Goal: Task Accomplishment & Management: Use online tool/utility

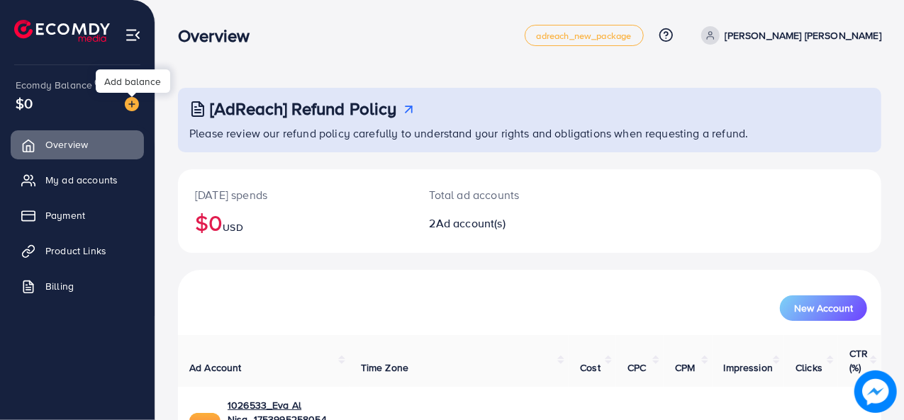
click at [137, 108] on img at bounding box center [132, 104] width 14 height 14
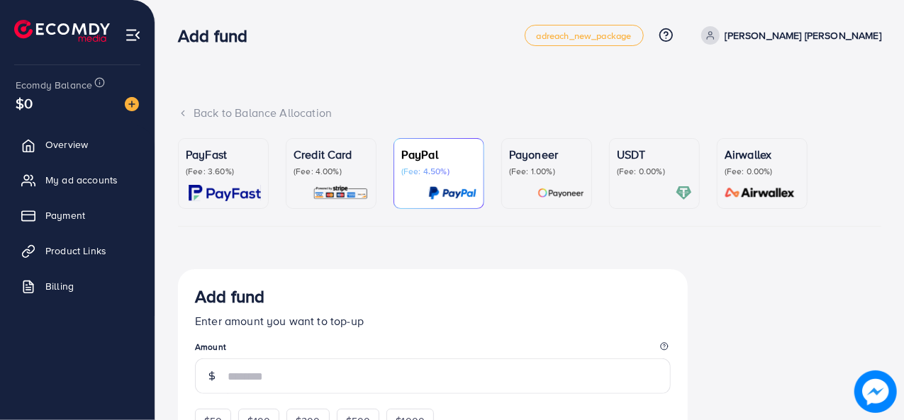
click at [236, 181] on div "PayFast (Fee: 3.60%)" at bounding box center [223, 173] width 75 height 55
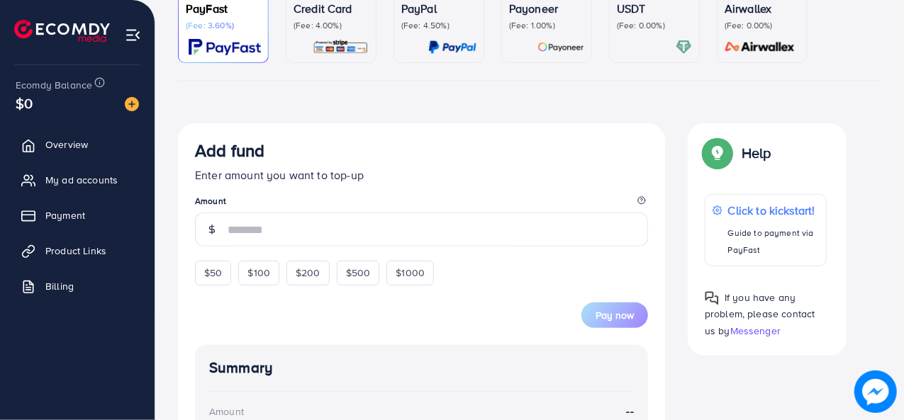
scroll to position [147, 0]
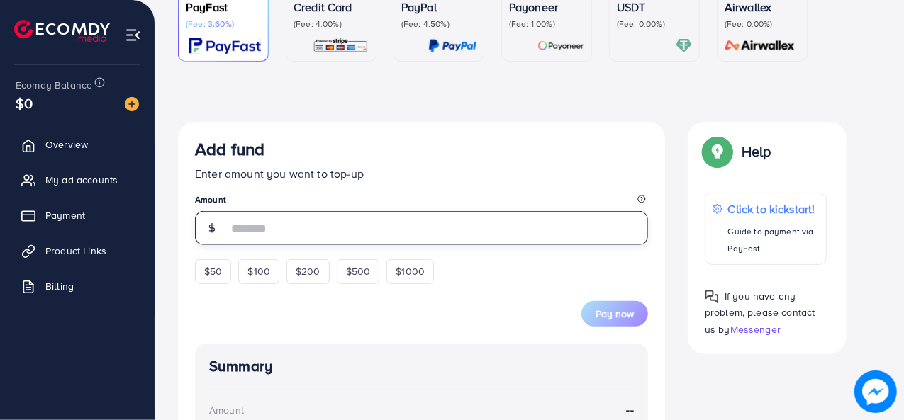
click at [373, 227] on input "number" at bounding box center [437, 228] width 420 height 34
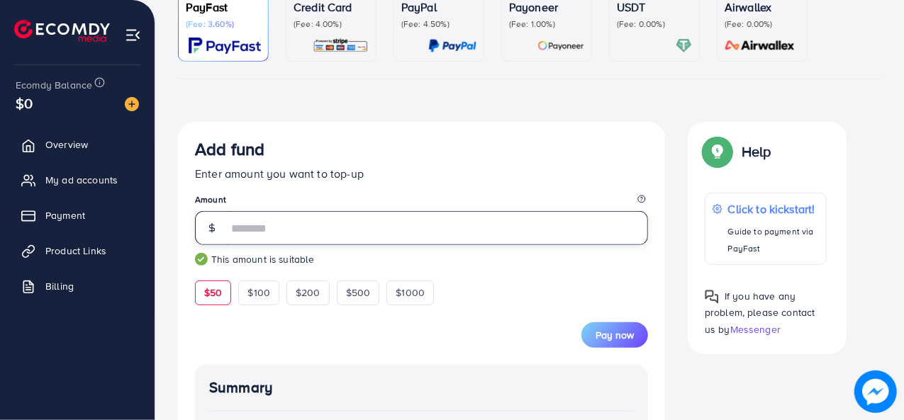
type input "**"
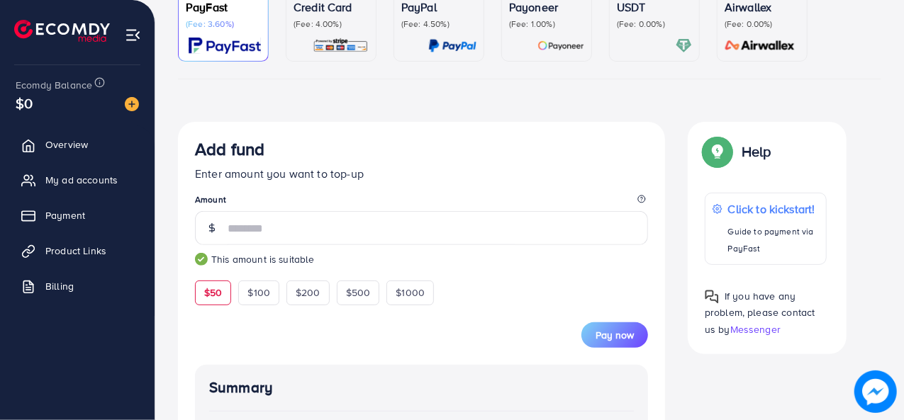
click at [517, 263] on small "This amount is suitable" at bounding box center [421, 259] width 453 height 14
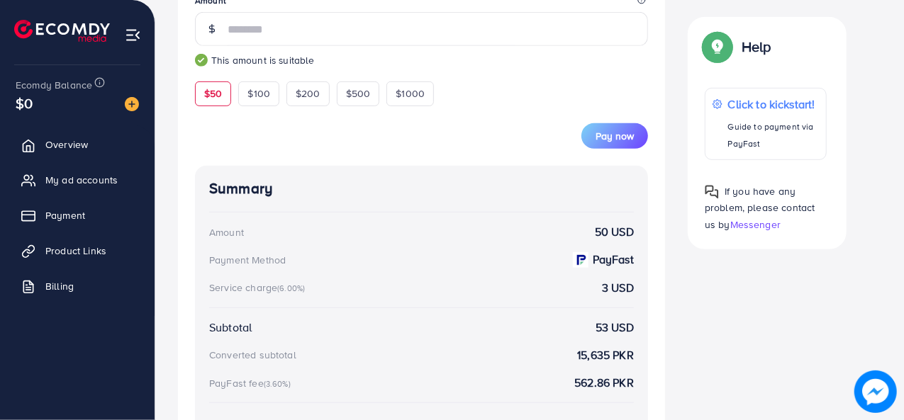
scroll to position [344, 0]
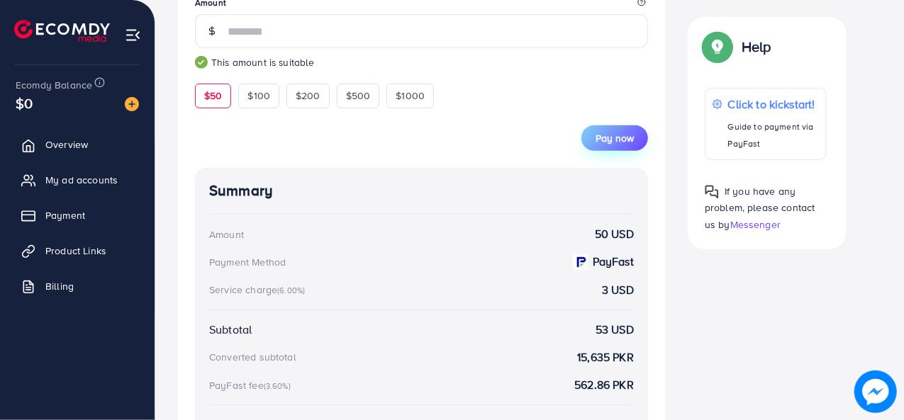
click at [617, 135] on span "Pay now" at bounding box center [614, 138] width 38 height 14
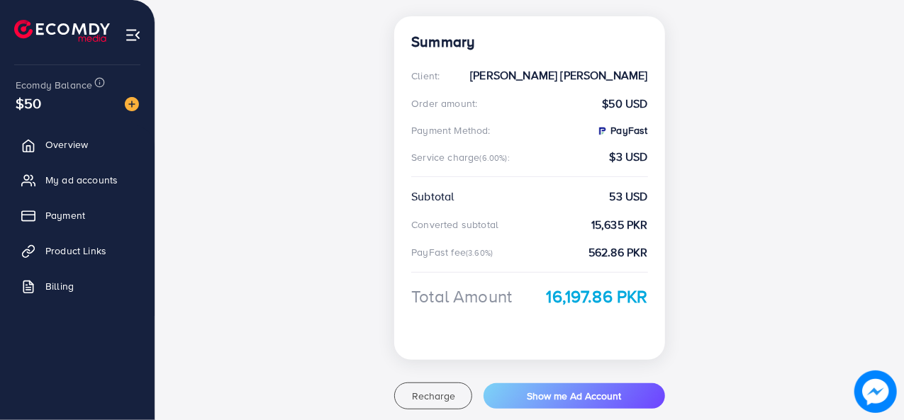
scroll to position [310, 0]
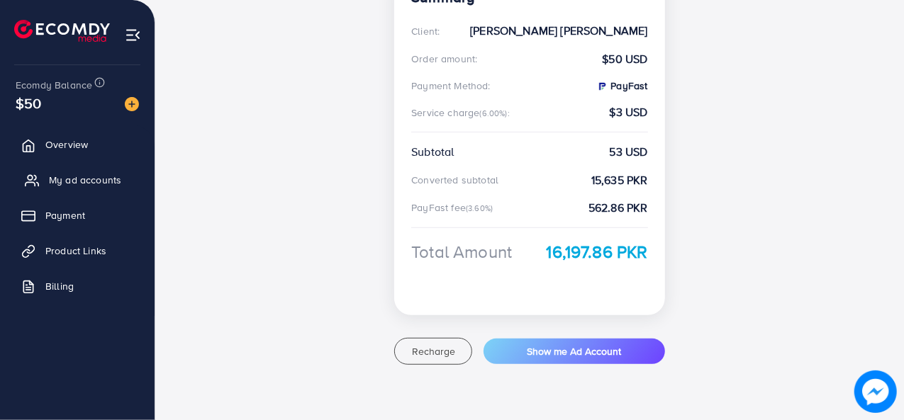
click at [86, 182] on span "My ad accounts" at bounding box center [85, 180] width 72 height 14
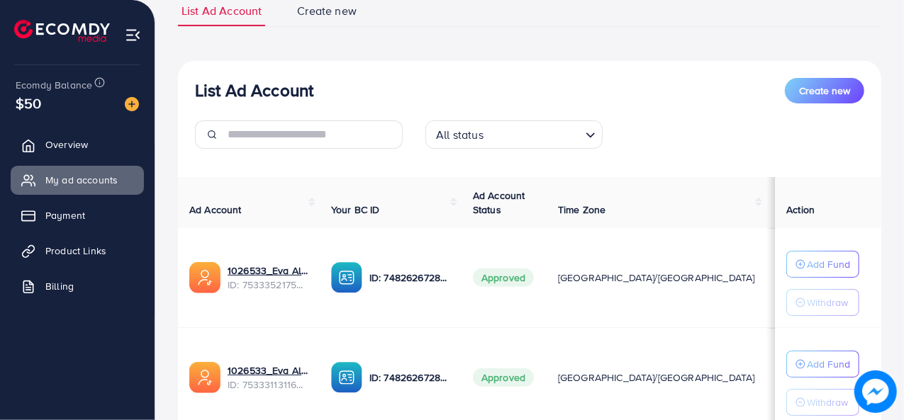
scroll to position [42, 0]
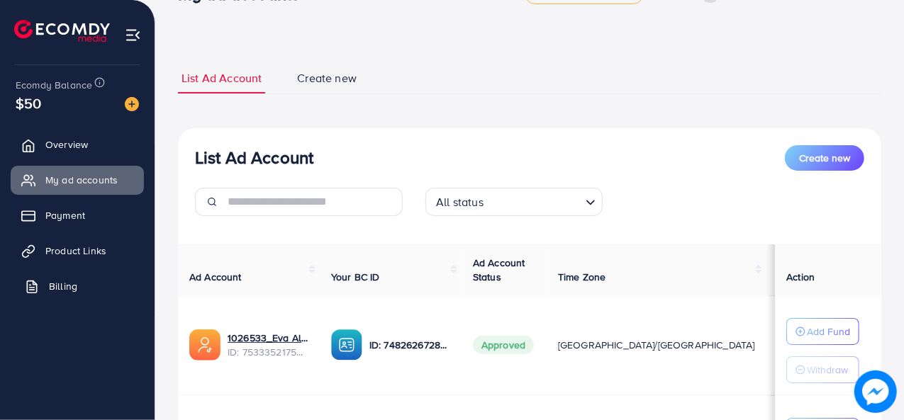
click at [56, 288] on span "Billing" at bounding box center [63, 286] width 28 height 14
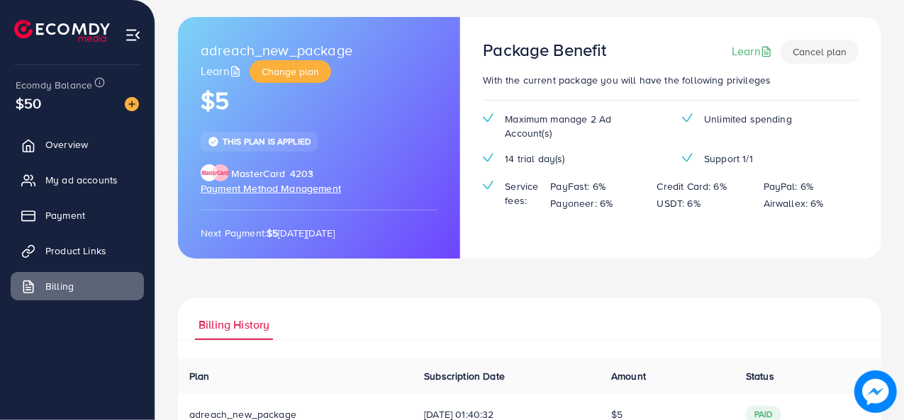
scroll to position [31, 0]
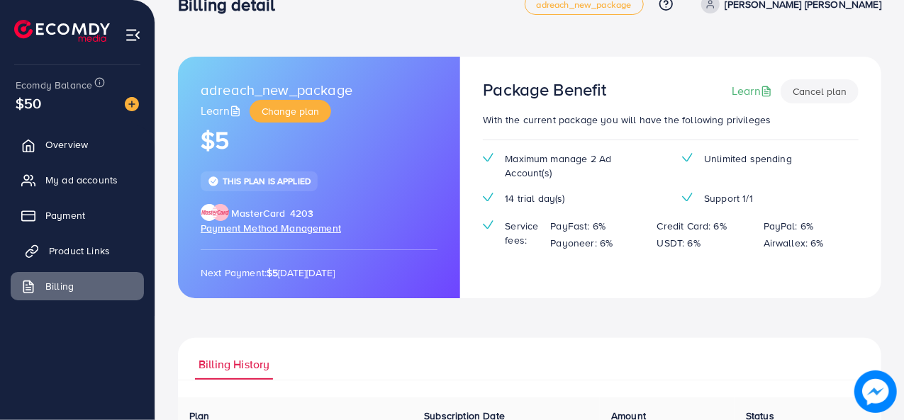
click at [65, 252] on span "Product Links" at bounding box center [79, 251] width 61 height 14
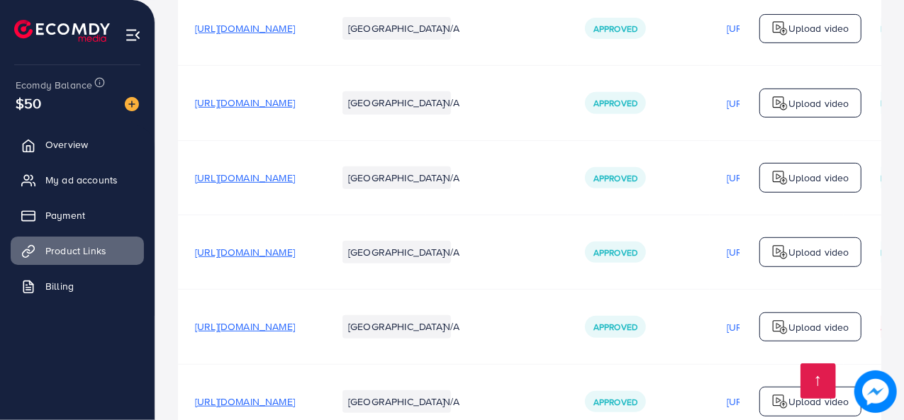
scroll to position [585, 0]
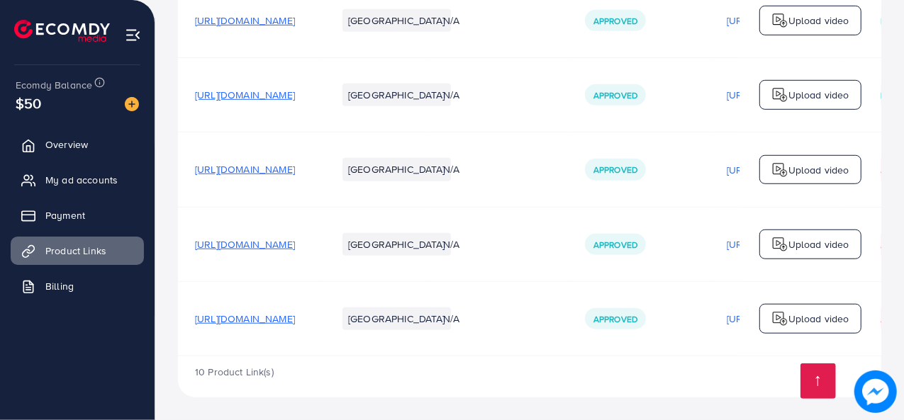
click at [295, 247] on span "https://evaalnisa.com/collections/extra-wide-cargo-soft" at bounding box center [245, 244] width 100 height 14
click at [787, 247] on img at bounding box center [779, 244] width 17 height 17
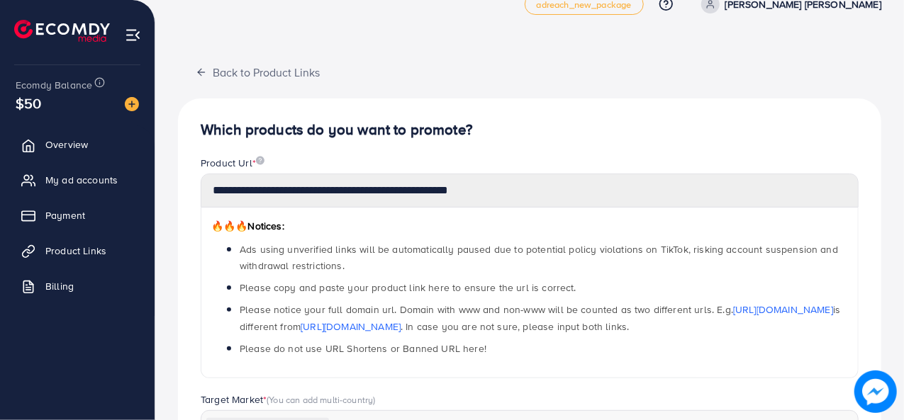
scroll to position [30, 0]
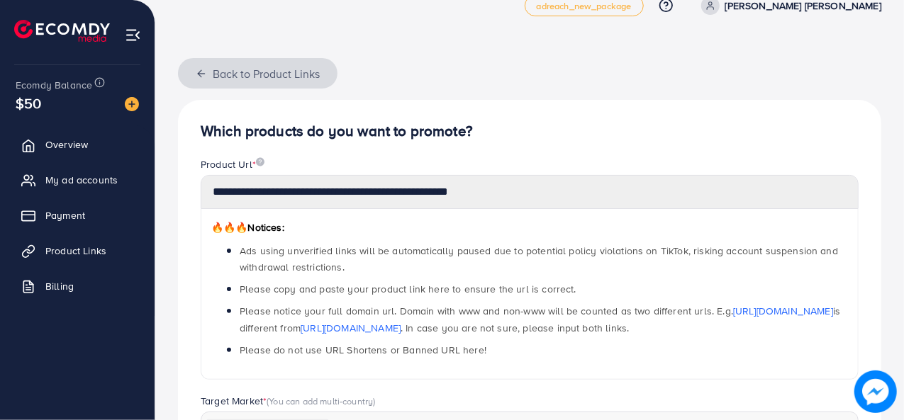
click at [203, 76] on icon "button" at bounding box center [201, 73] width 11 height 11
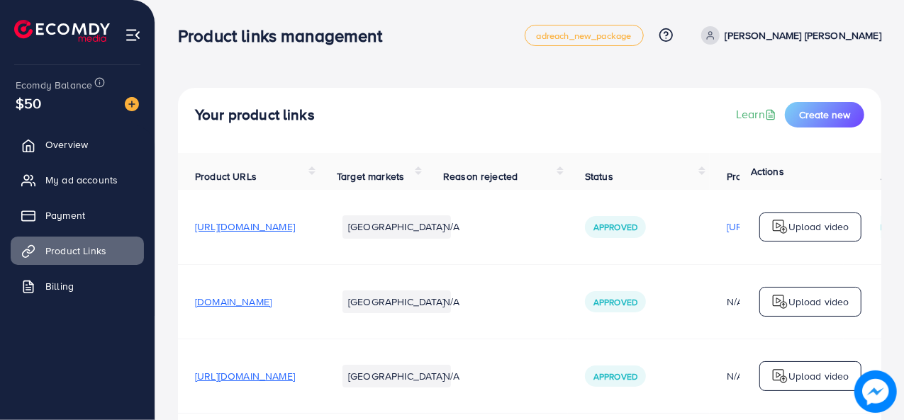
click at [824, 229] on p "Upload video" at bounding box center [818, 226] width 61 height 17
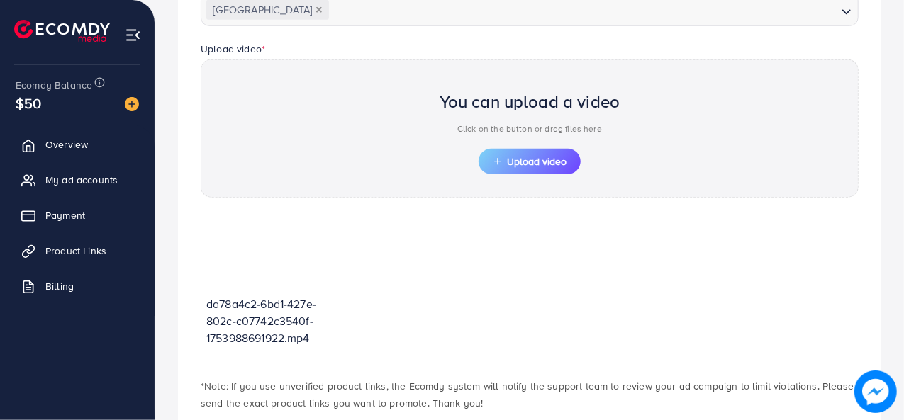
scroll to position [446, 0]
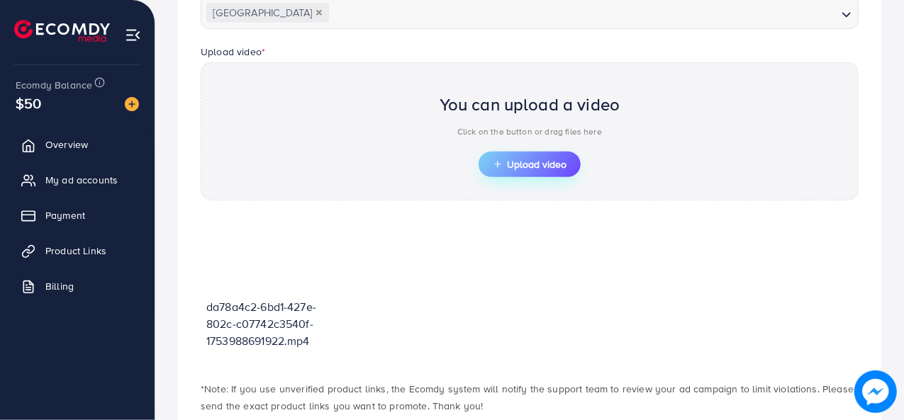
click at [517, 168] on span "Upload video" at bounding box center [530, 164] width 74 height 10
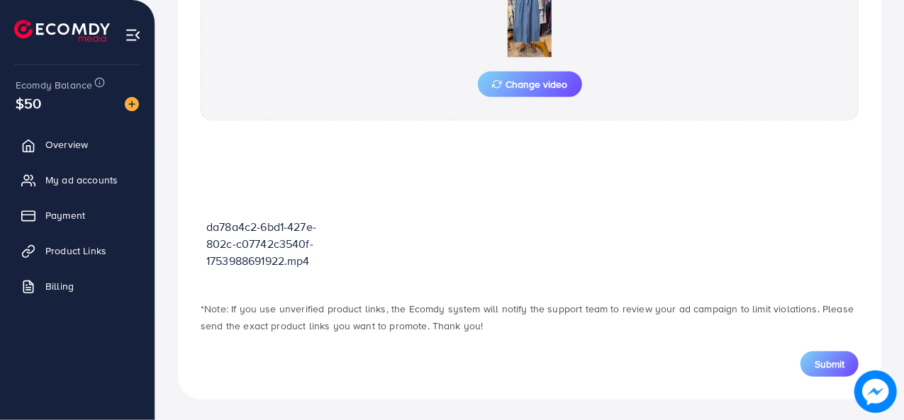
scroll to position [551, 0]
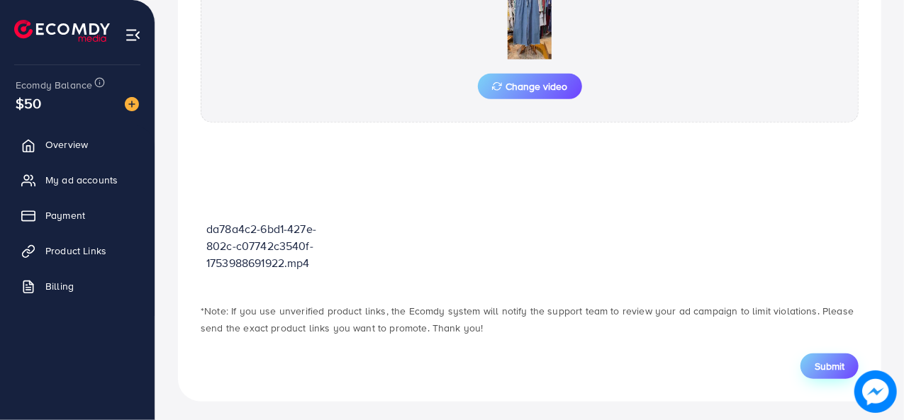
click at [833, 364] on span "Submit" at bounding box center [829, 366] width 30 height 14
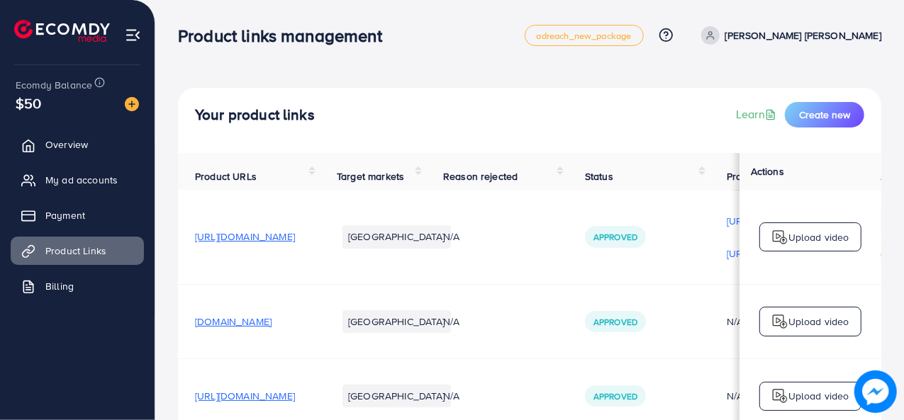
click at [568, 294] on td "N/A" at bounding box center [497, 321] width 142 height 74
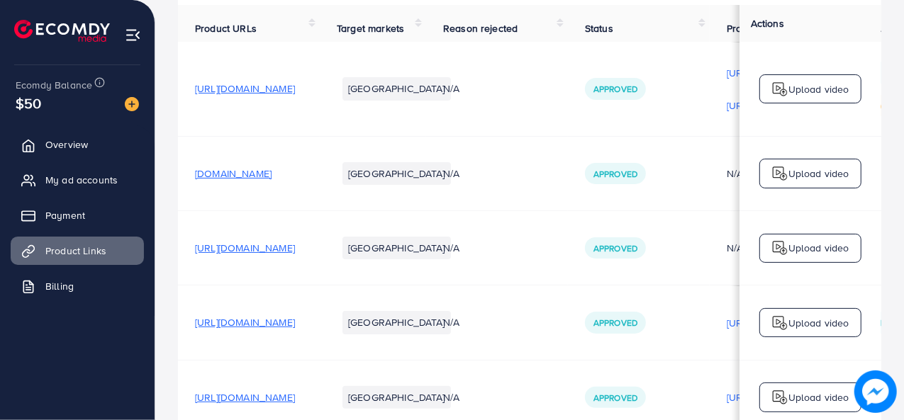
scroll to position [151, 0]
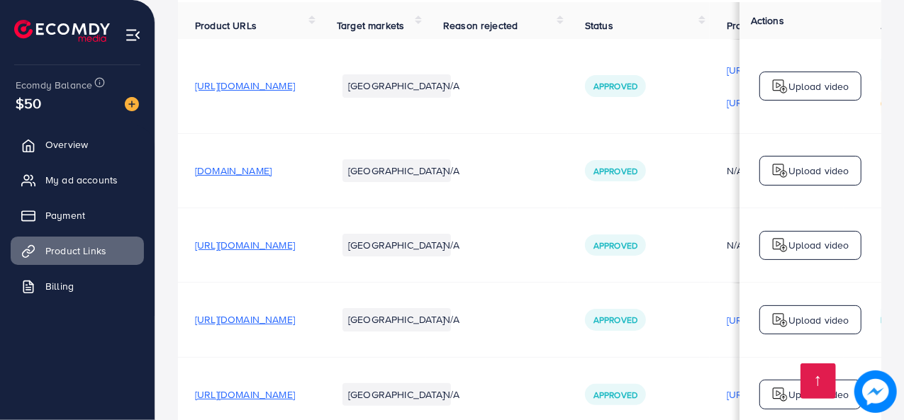
click at [843, 249] on p "Upload video" at bounding box center [818, 245] width 61 height 17
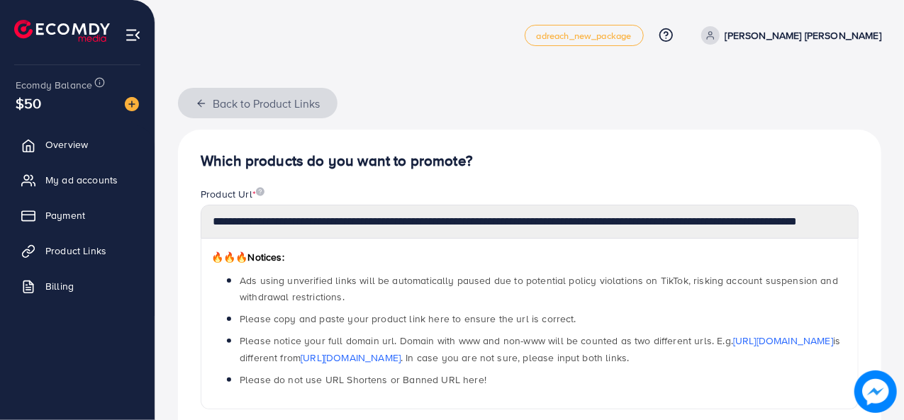
click at [208, 113] on button "Back to Product Links" at bounding box center [257, 103] width 159 height 30
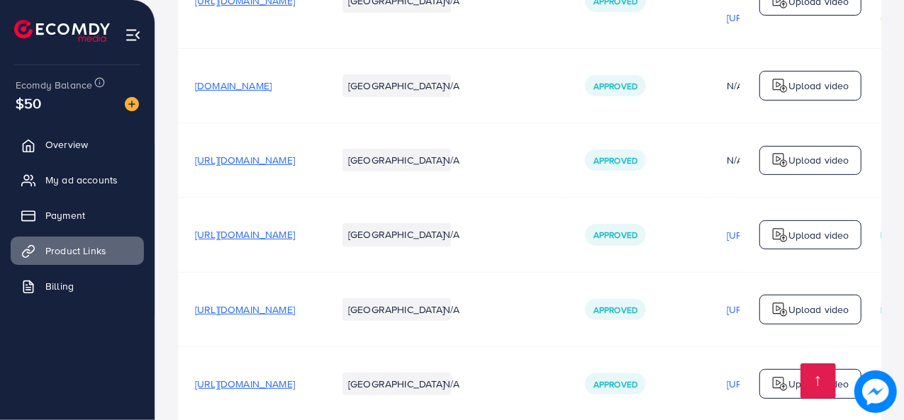
scroll to position [241, 0]
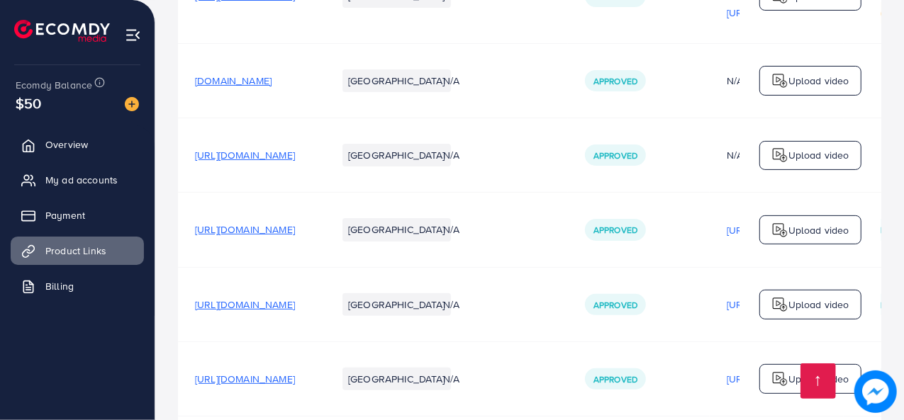
click at [295, 237] on span "https://evaalnisa.com/collections/grace-jersey-pant" at bounding box center [245, 230] width 100 height 14
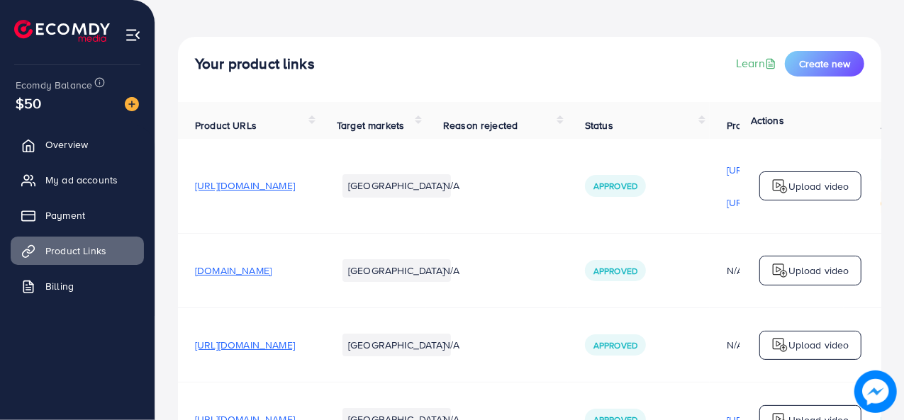
scroll to position [43, 0]
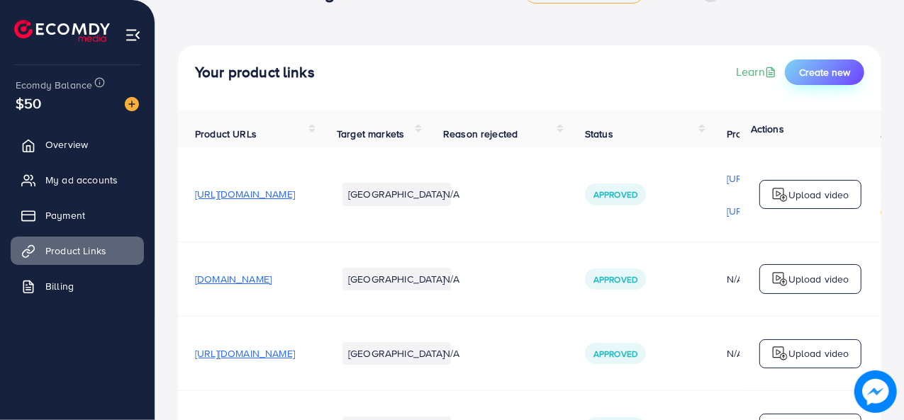
click at [825, 80] on button "Create new" at bounding box center [824, 73] width 79 height 26
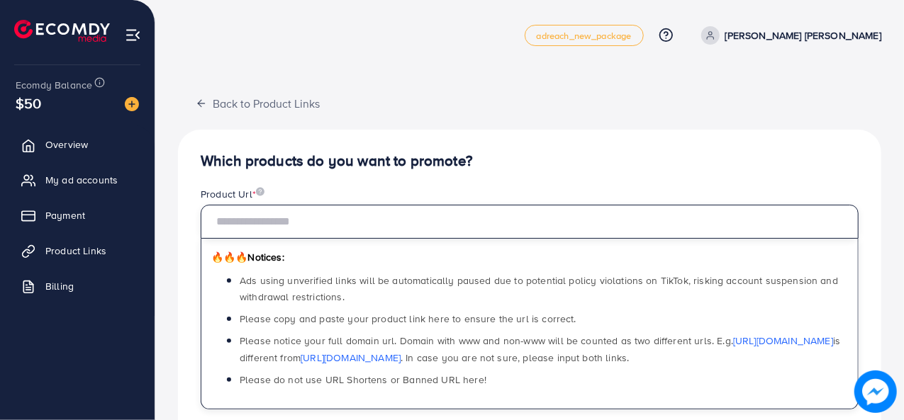
click at [252, 230] on input "text" at bounding box center [530, 222] width 658 height 34
paste input "**********"
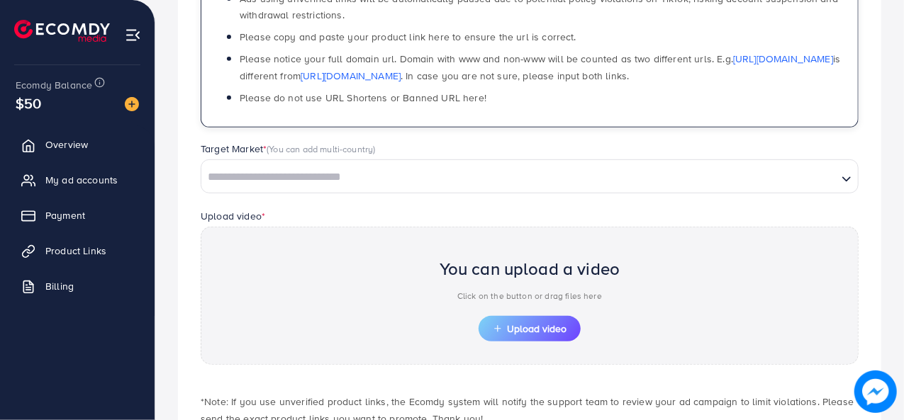
scroll to position [283, 0]
type input "**********"
click at [519, 330] on span "Upload video" at bounding box center [530, 328] width 74 height 10
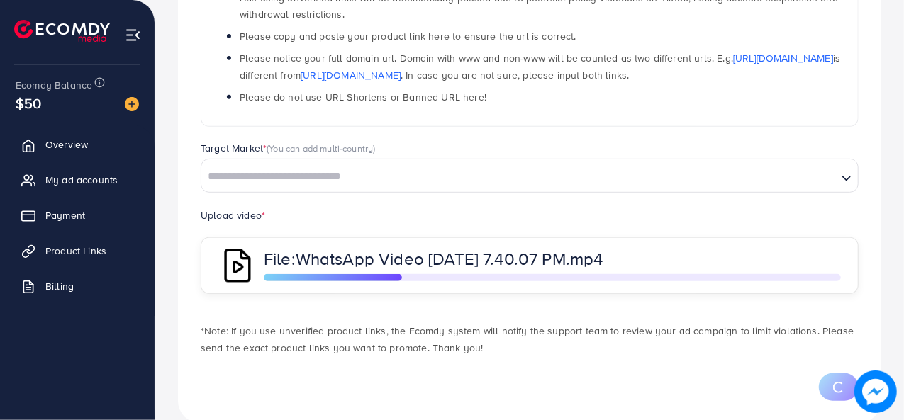
click at [326, 191] on div "Target Market * (You can add multi-country) Loading..." at bounding box center [529, 174] width 680 height 66
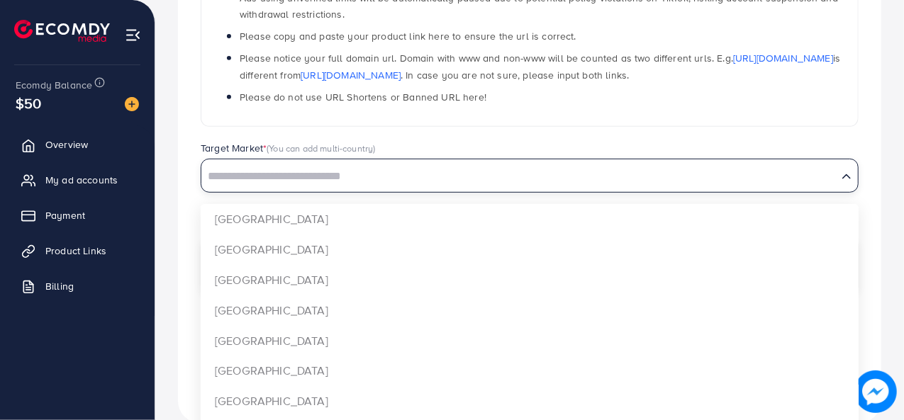
click at [350, 176] on input "Search for option" at bounding box center [519, 177] width 633 height 22
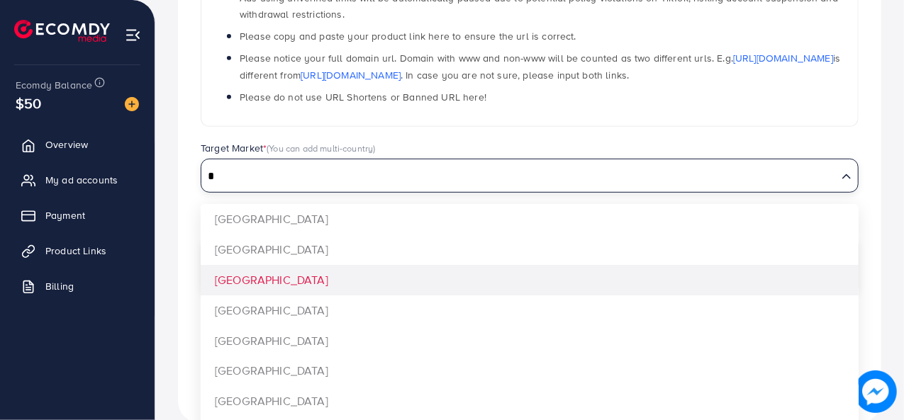
type input "*"
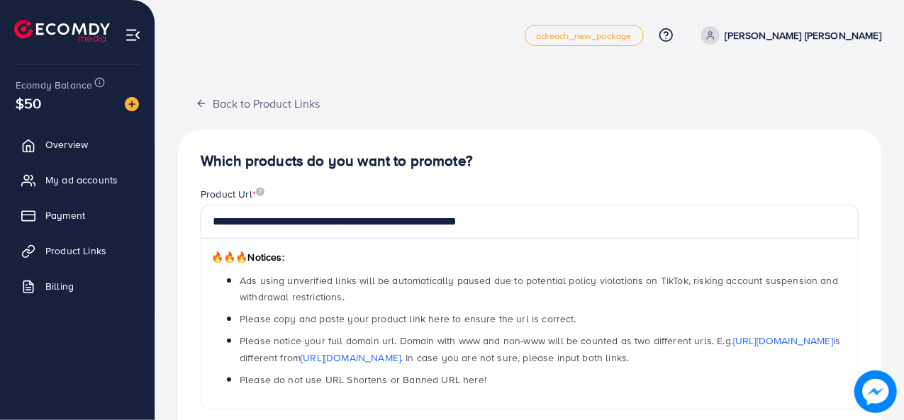
scroll to position [401, 0]
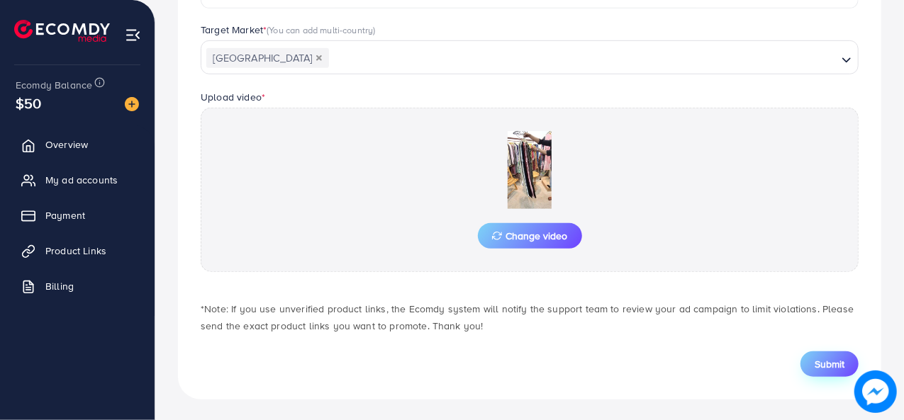
click at [821, 354] on button "Submit" at bounding box center [829, 365] width 58 height 26
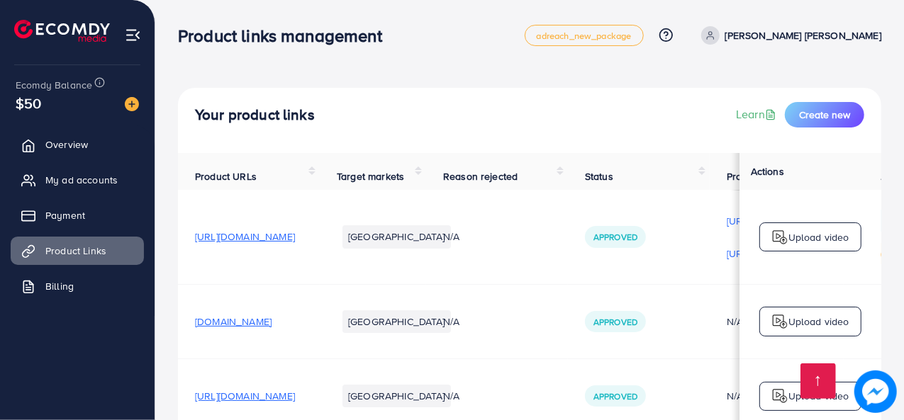
scroll to position [679, 0]
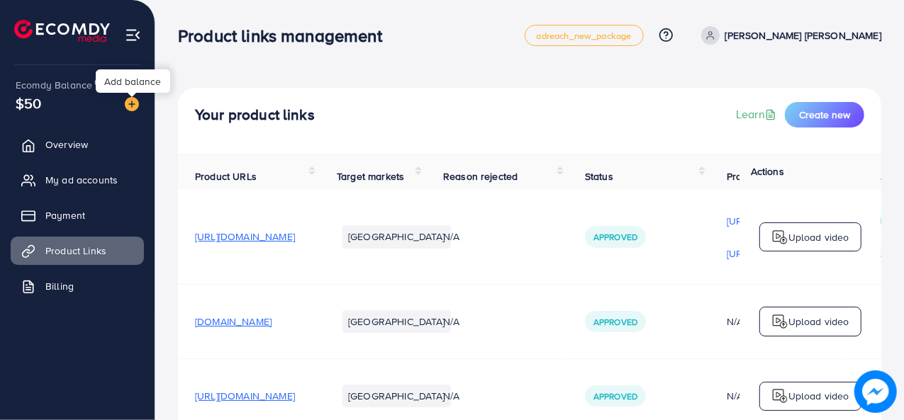
click at [136, 99] on img at bounding box center [132, 104] width 14 height 14
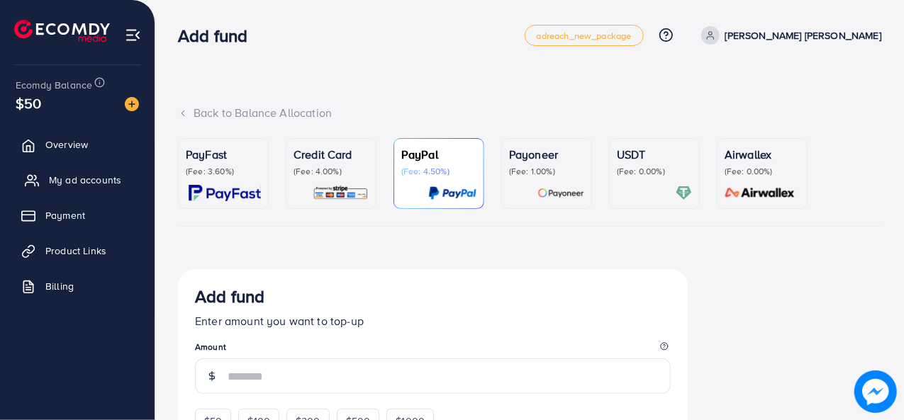
click at [86, 190] on link "My ad accounts" at bounding box center [77, 180] width 133 height 28
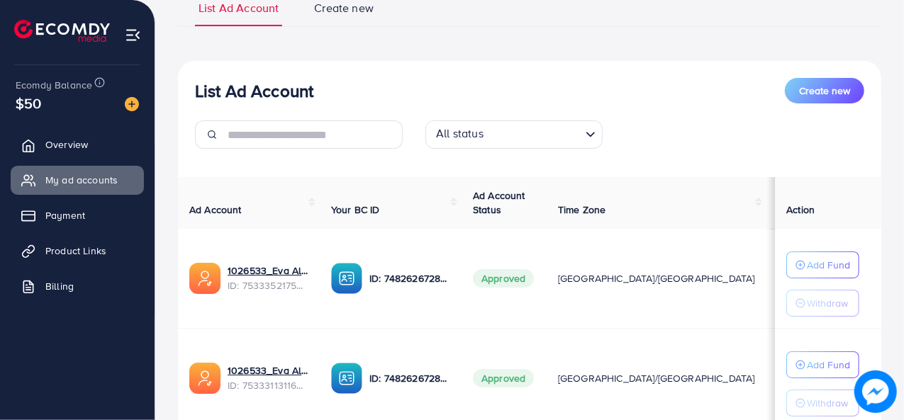
scroll to position [207, 0]
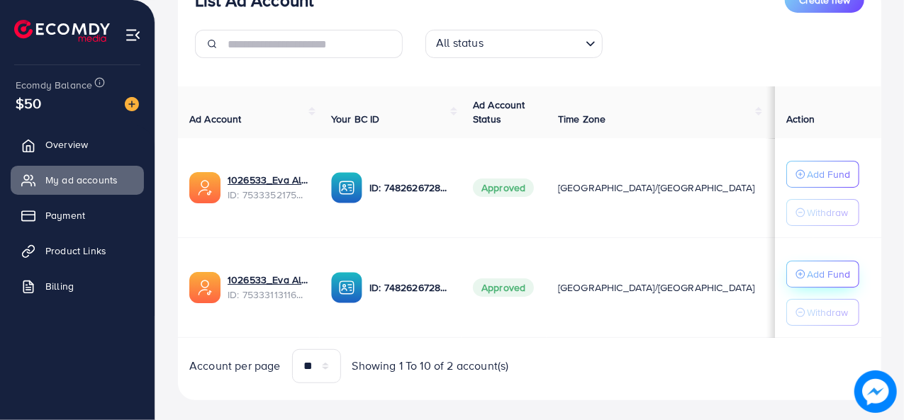
click at [798, 286] on button "Add Fund" at bounding box center [822, 274] width 73 height 27
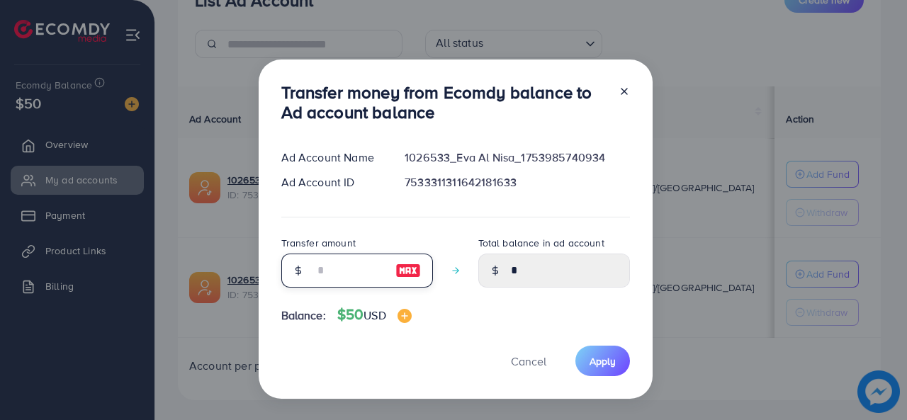
click at [325, 270] on input "number" at bounding box center [349, 271] width 71 height 34
type input "**"
type input "*****"
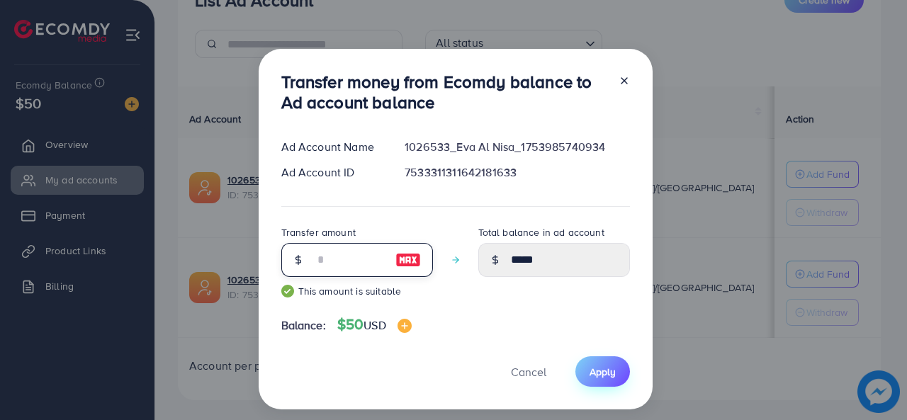
type input "**"
click at [595, 367] on span "Apply" at bounding box center [603, 372] width 26 height 14
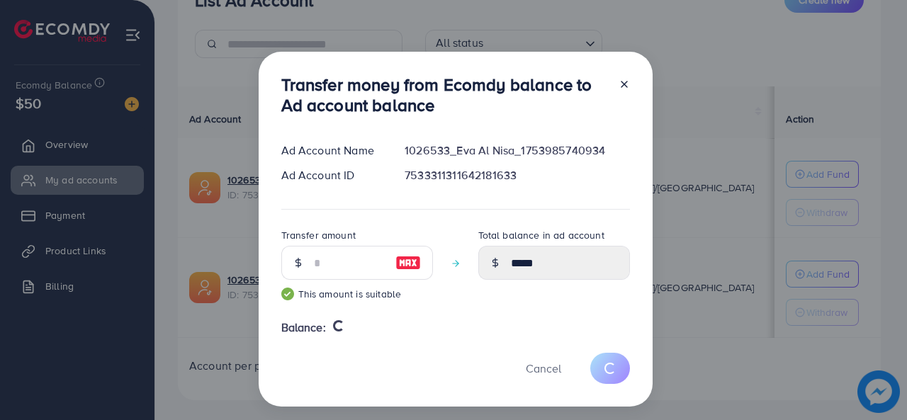
type input "*"
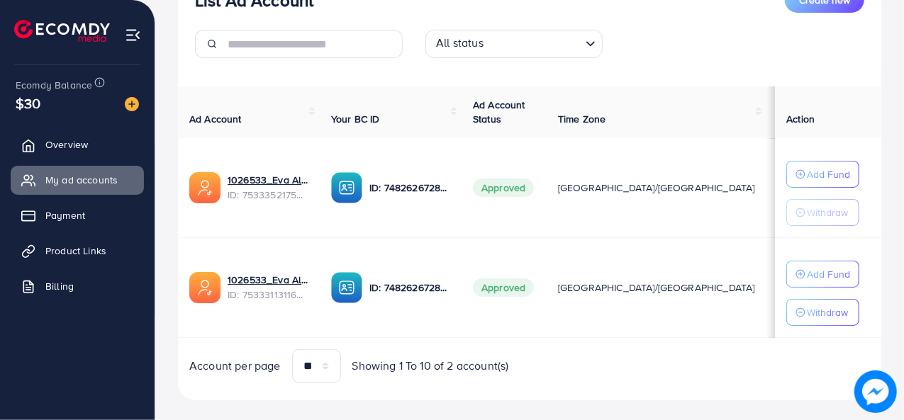
scroll to position [0, 0]
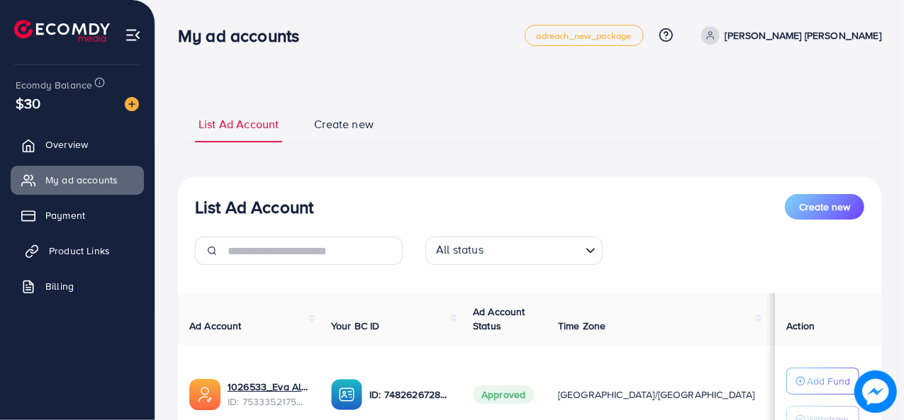
click at [68, 256] on span "Product Links" at bounding box center [79, 251] width 61 height 14
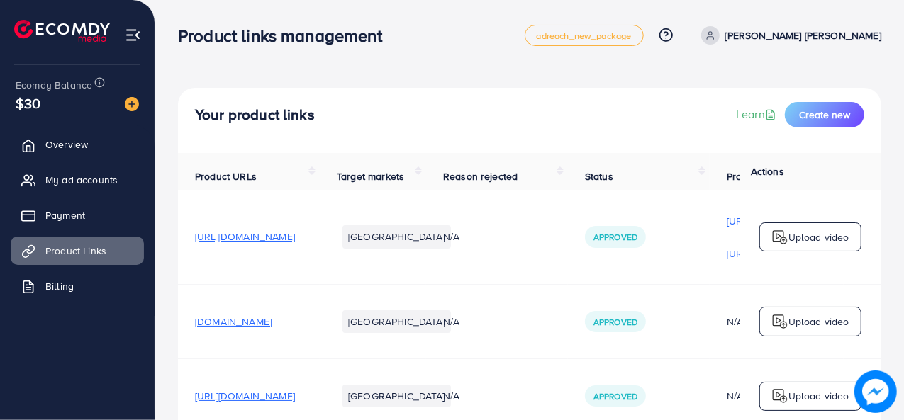
click at [295, 244] on span "https://evaalnisa.com/collections/denim-flapper-1" at bounding box center [245, 237] width 100 height 14
click at [807, 244] on p "Upload video" at bounding box center [818, 237] width 61 height 17
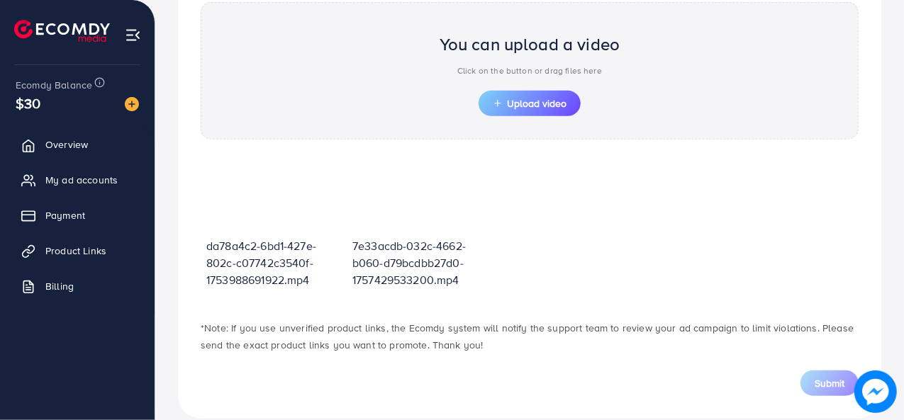
scroll to position [525, 0]
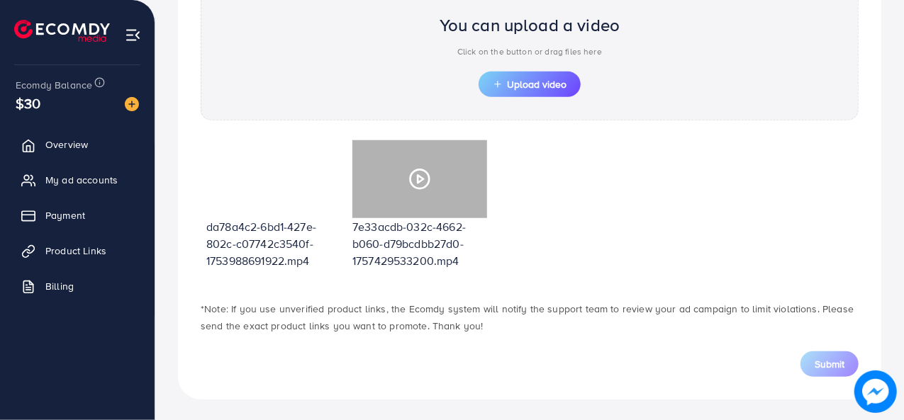
click at [421, 180] on icon at bounding box center [419, 179] width 23 height 23
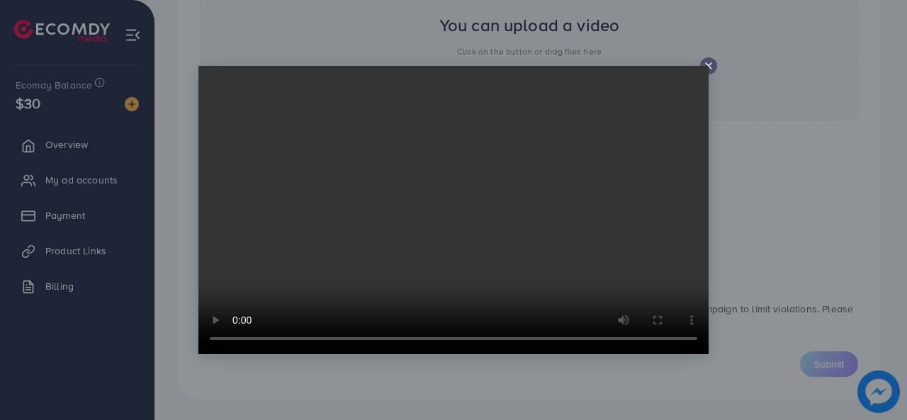
click at [709, 60] on icon at bounding box center [708, 65] width 11 height 11
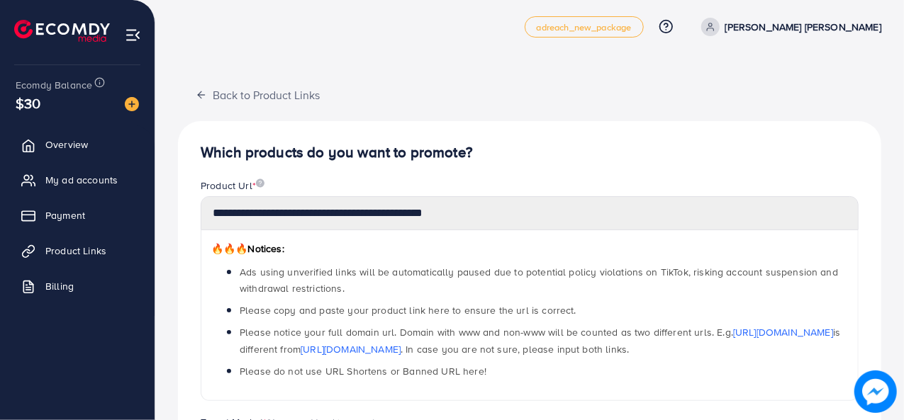
scroll to position [0, 0]
